Goal: Navigation & Orientation: Find specific page/section

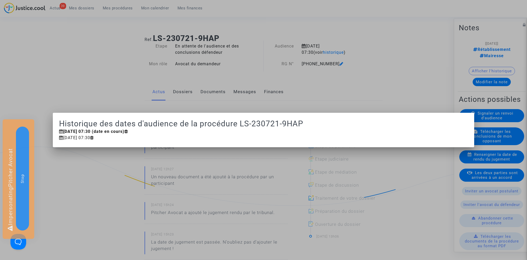
click at [404, 67] on div at bounding box center [263, 130] width 527 height 260
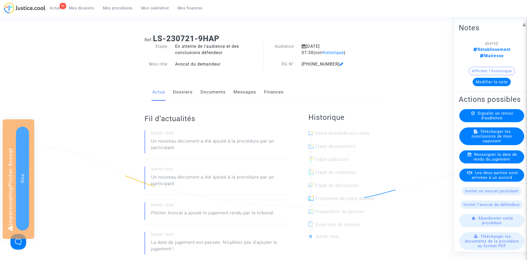
click at [187, 93] on link "Dossiers" at bounding box center [183, 92] width 20 height 17
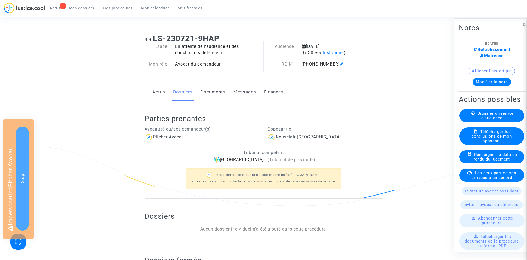
click at [214, 96] on link "Documents" at bounding box center [212, 92] width 25 height 17
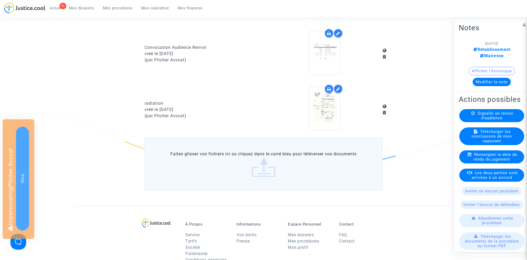
scroll to position [315, 0]
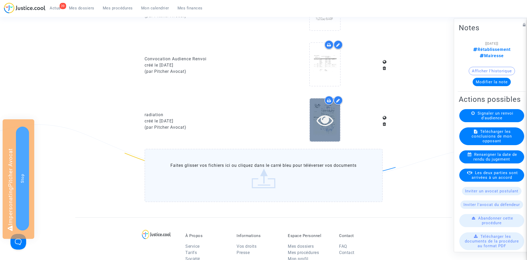
click at [330, 124] on icon at bounding box center [324, 120] width 17 height 17
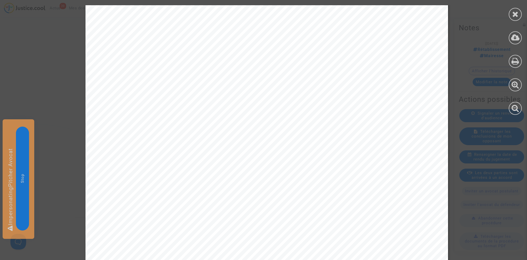
scroll to position [0, 0]
click at [514, 14] on icon at bounding box center [515, 14] width 7 height 8
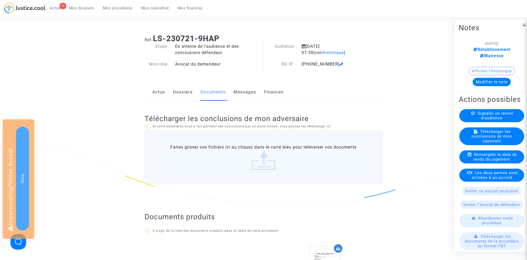
click at [186, 93] on link "Dossiers" at bounding box center [183, 92] width 20 height 17
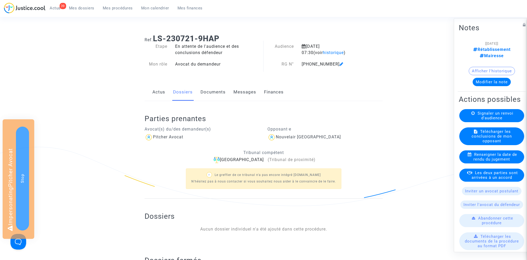
click at [162, 93] on link "Actus" at bounding box center [158, 92] width 13 height 17
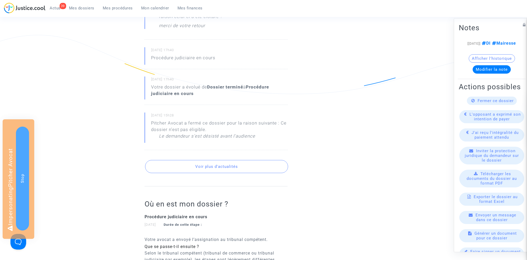
scroll to position [406, 0]
click at [204, 161] on button "Voir plus d'actualités" at bounding box center [216, 166] width 143 height 13
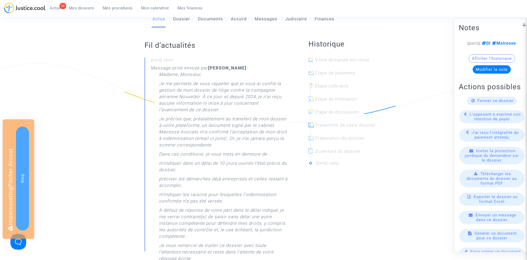
scroll to position [0, 0]
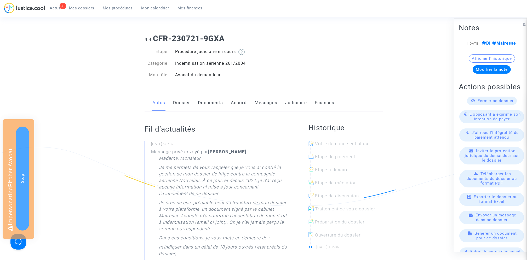
click at [294, 100] on link "Judiciaire" at bounding box center [296, 102] width 22 height 17
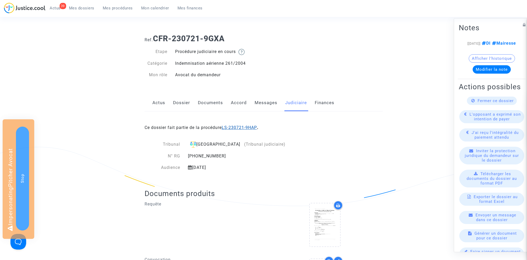
click at [238, 128] on link "LS-230721-9HAP" at bounding box center [239, 127] width 35 height 5
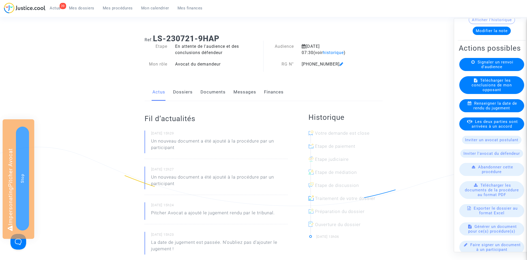
scroll to position [91, 0]
